Goal: Information Seeking & Learning: Learn about a topic

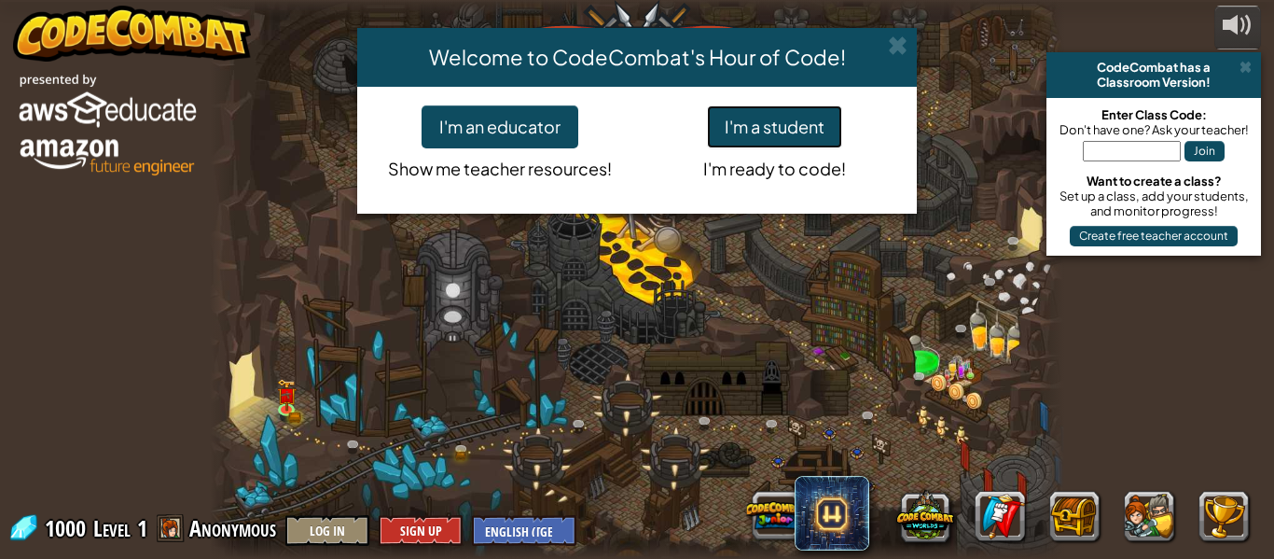
click at [798, 130] on button "I'm a student" at bounding box center [774, 126] width 135 height 43
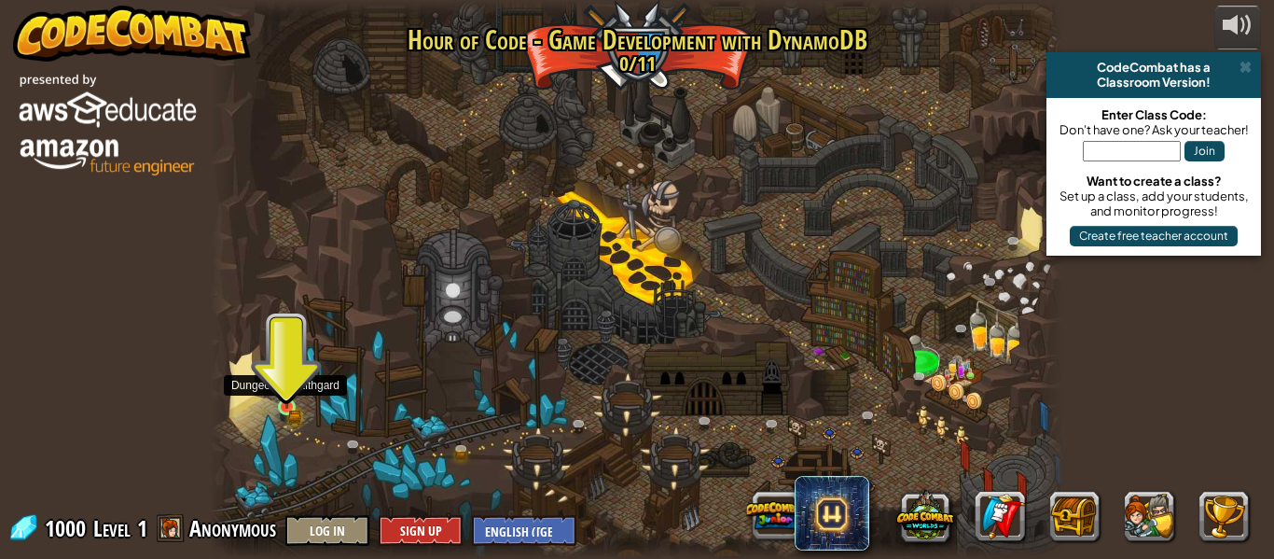
click at [287, 403] on img at bounding box center [287, 387] width 20 height 43
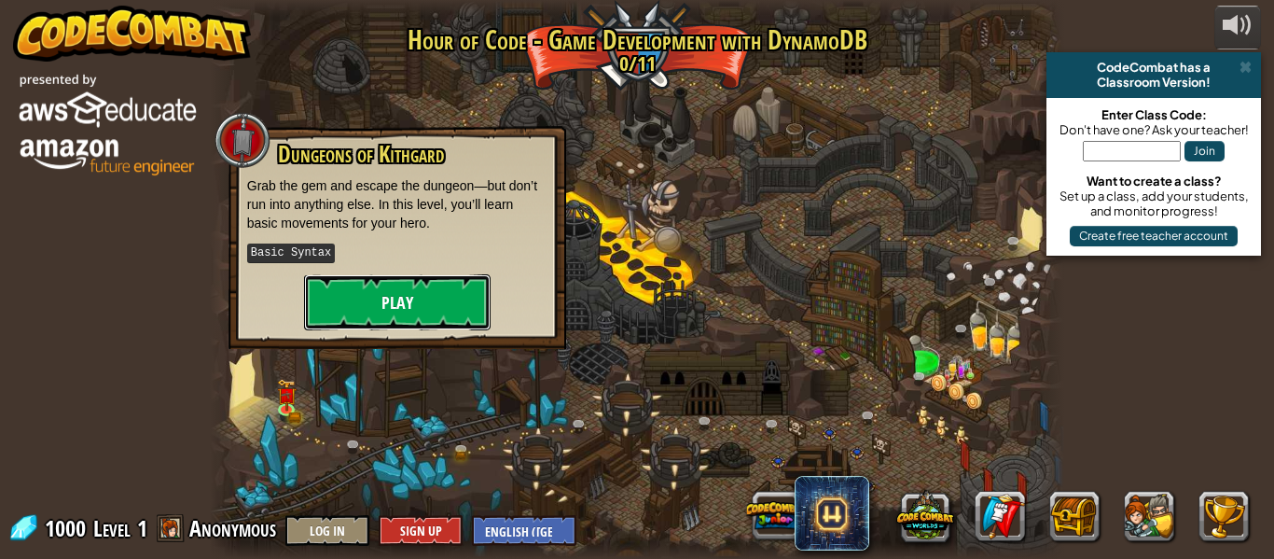
click at [410, 302] on button "Play" at bounding box center [397, 302] width 187 height 56
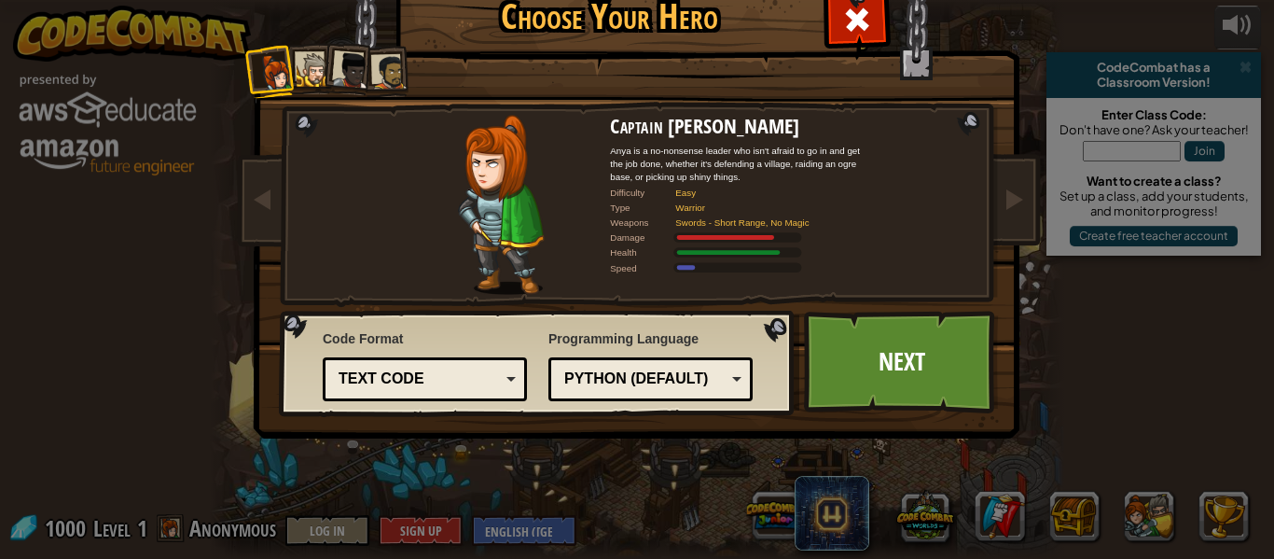
click at [684, 378] on div "Python (Default)" at bounding box center [644, 379] width 161 height 21
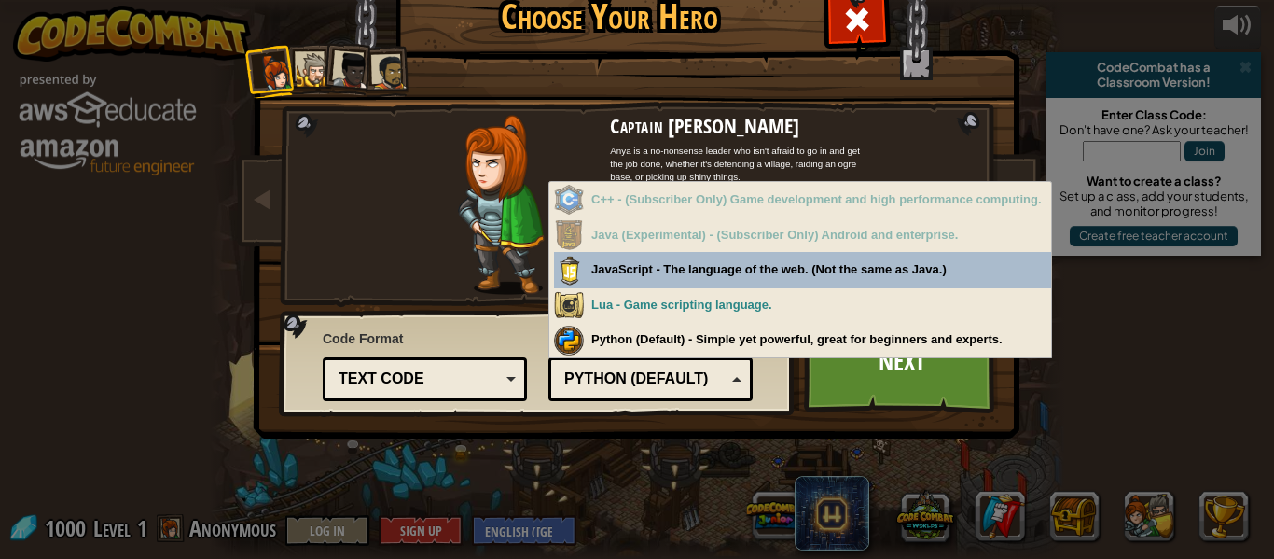
click at [686, 379] on div "Python (Default)" at bounding box center [644, 379] width 161 height 21
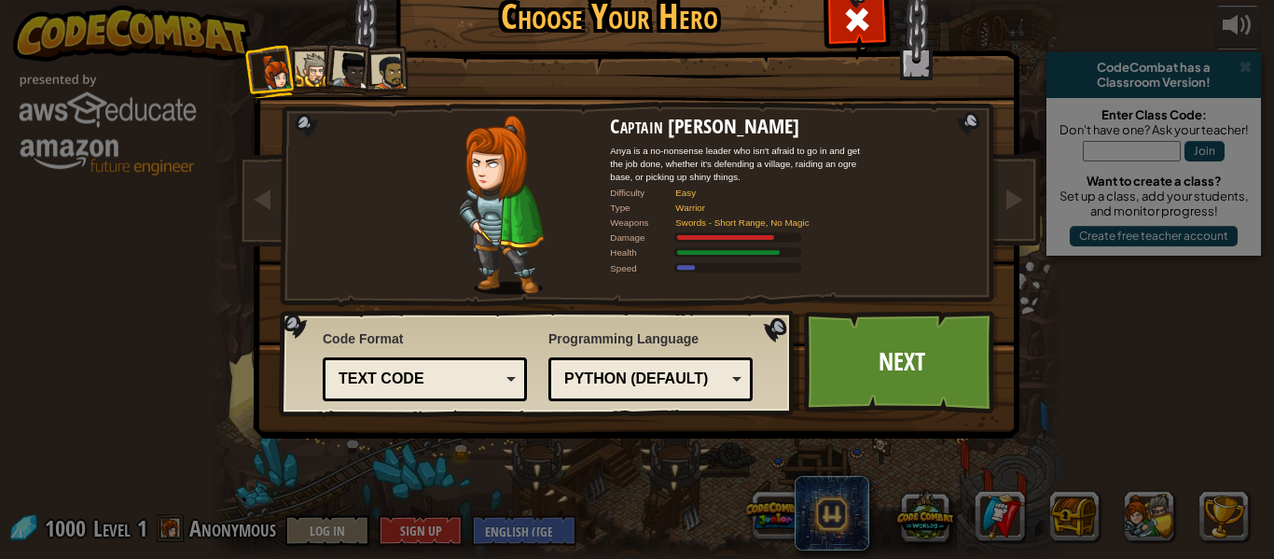
click at [361, 363] on div "Text code Blocks and code Blocks Blocks (Icons) Text code" at bounding box center [425, 379] width 204 height 44
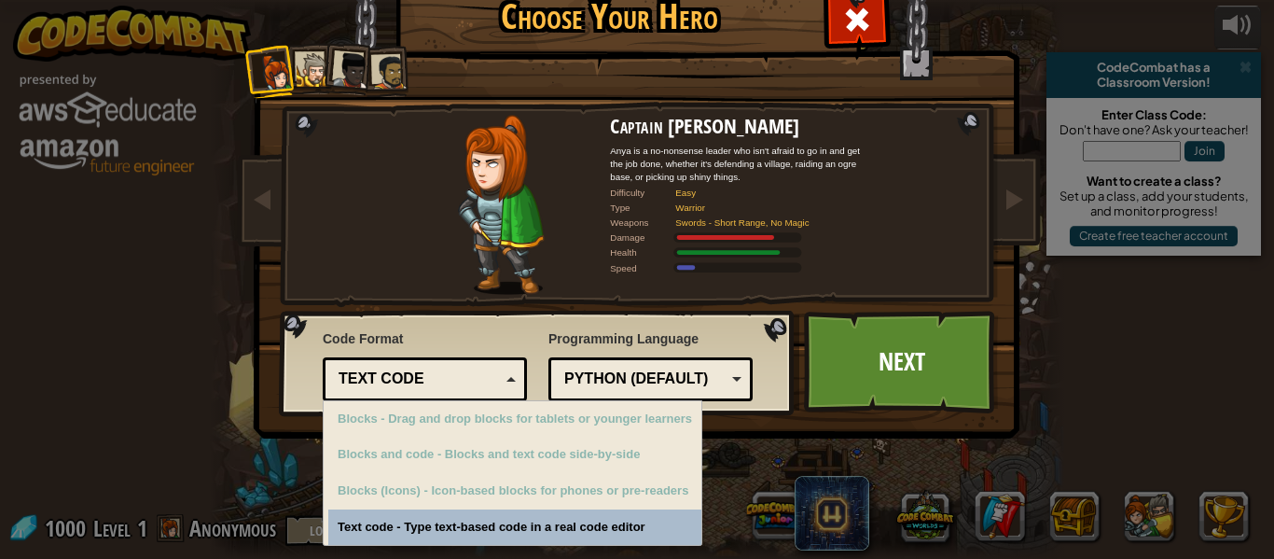
click at [361, 365] on div "Text code" at bounding box center [425, 379] width 180 height 29
